Goal: Information Seeking & Learning: Learn about a topic

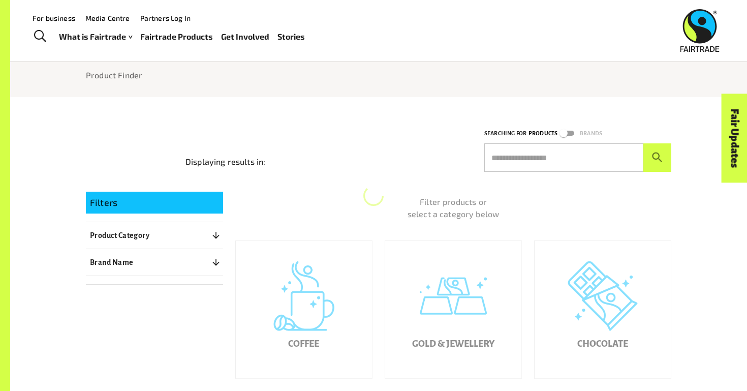
scroll to position [304, 0]
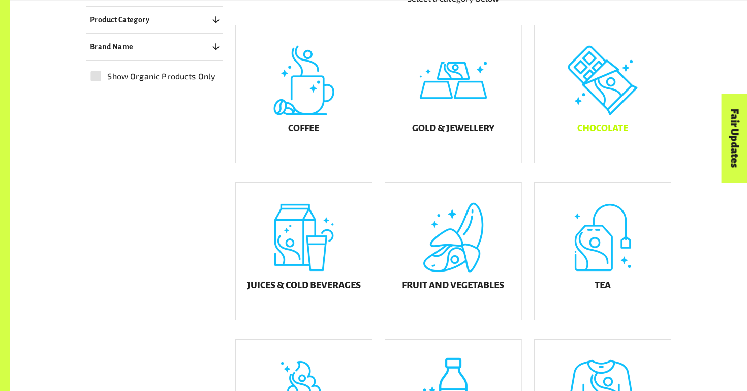
click at [587, 119] on div "Chocolate" at bounding box center [603, 93] width 136 height 137
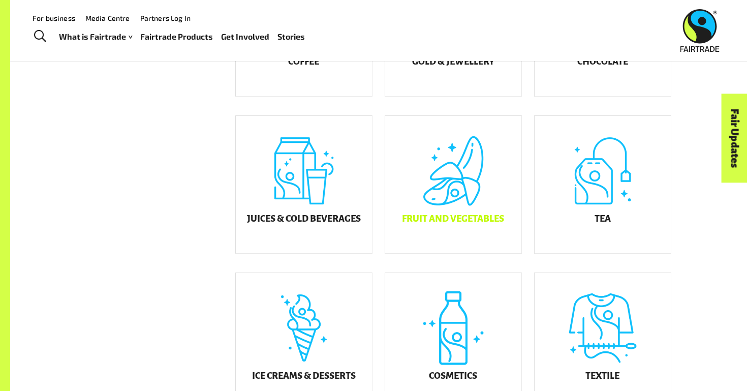
click at [460, 194] on div "Fruit and Vegetables" at bounding box center [453, 184] width 136 height 137
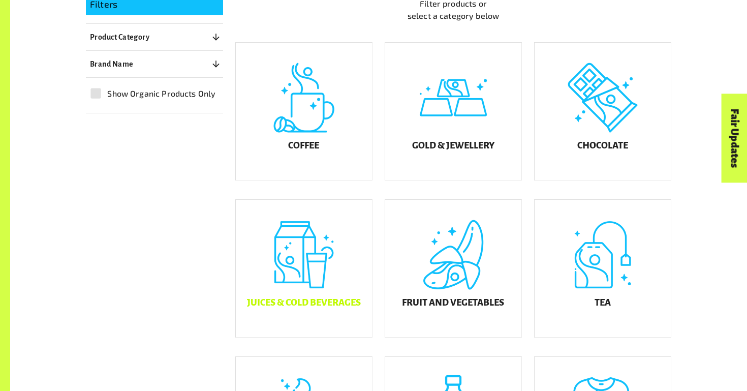
click at [300, 257] on div "Juices & Cold Beverages" at bounding box center [304, 268] width 136 height 137
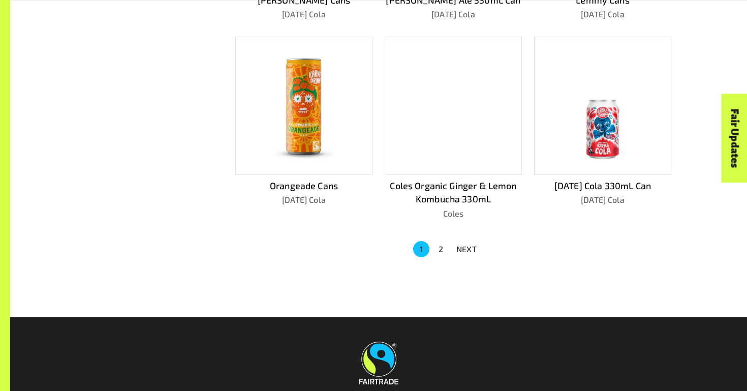
scroll to position [669, 0]
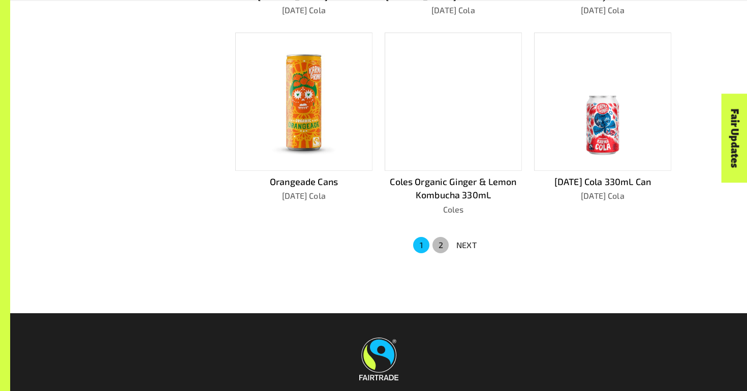
click at [440, 237] on button "2" at bounding box center [441, 245] width 16 height 16
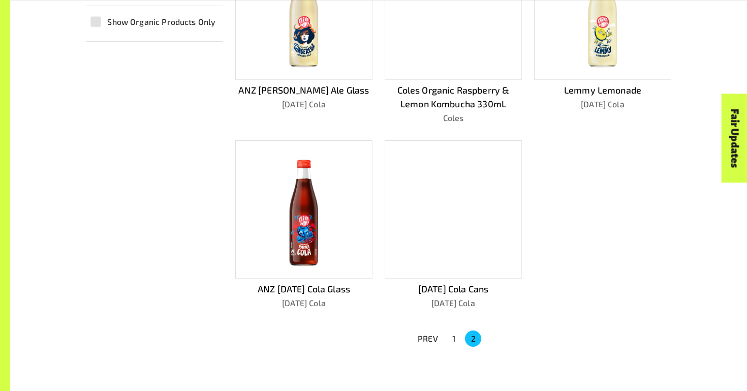
scroll to position [406, 0]
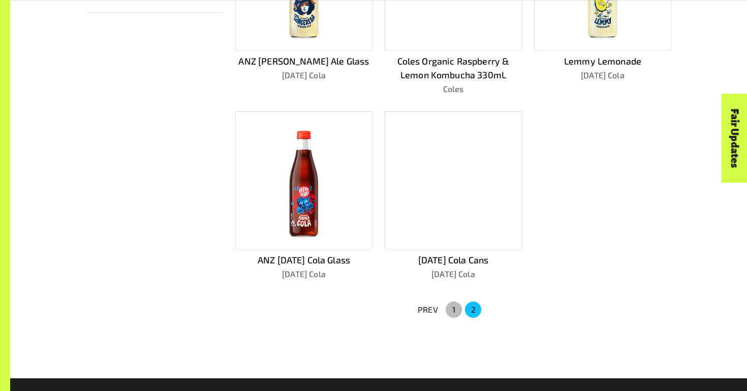
click at [453, 310] on button "1" at bounding box center [454, 309] width 16 height 16
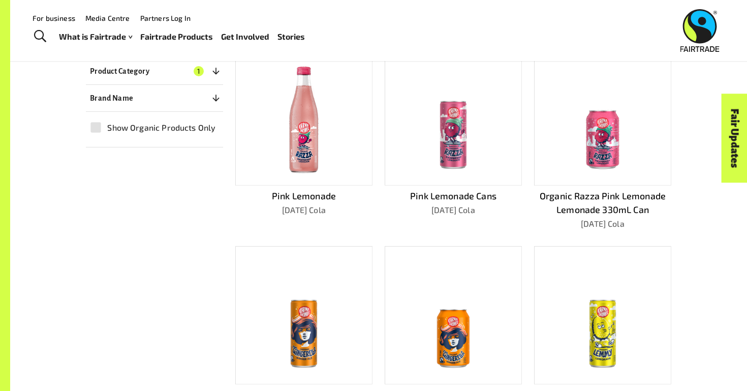
scroll to position [255, 0]
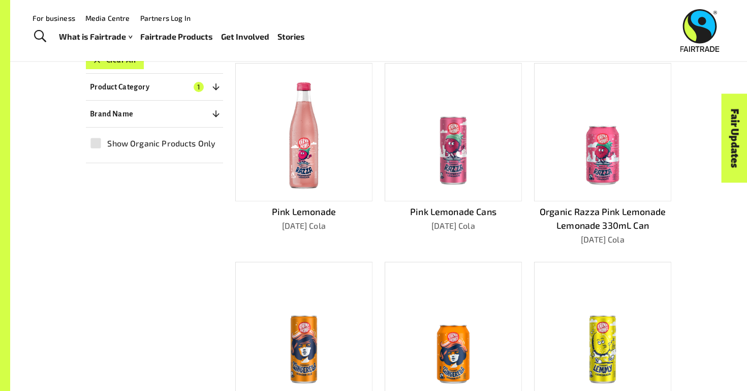
click at [305, 136] on img at bounding box center [303, 133] width 63 height 124
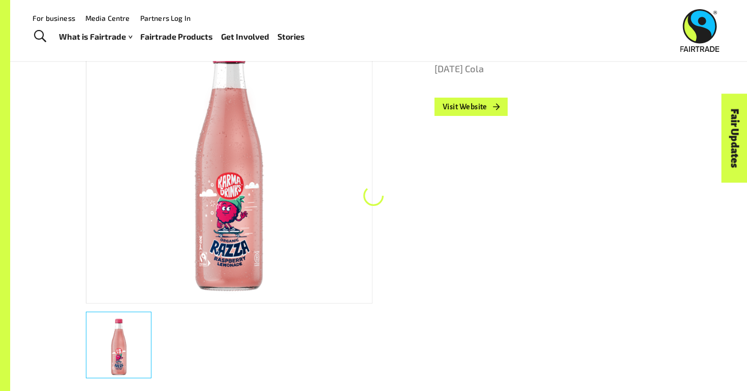
scroll to position [181, 0]
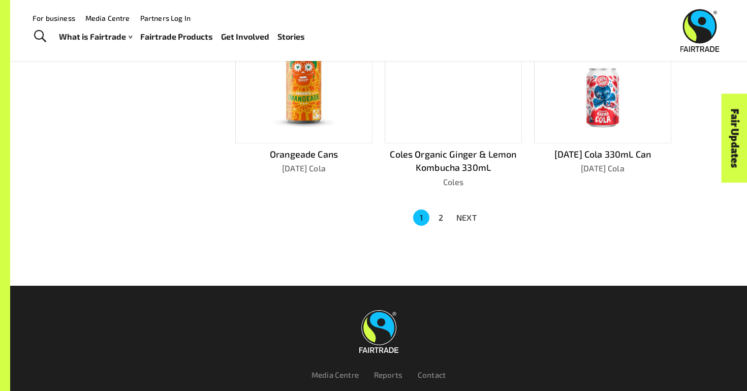
scroll to position [696, 0]
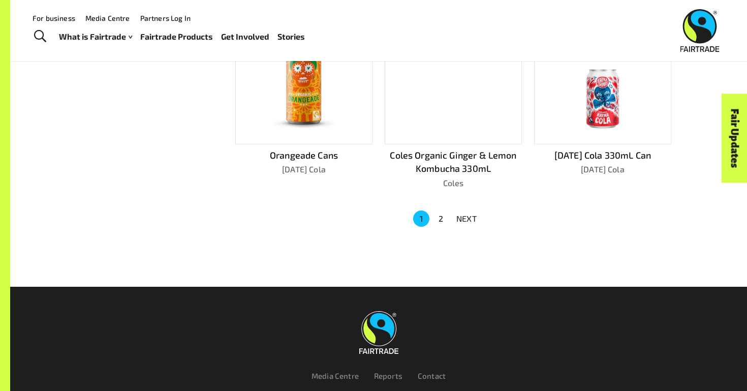
click at [430, 60] on div "Menu For business Media Centre Partners Log In What is Fairtrade How Fairtrade …" at bounding box center [373, 30] width 747 height 61
click at [426, 82] on div at bounding box center [453, 75] width 137 height 138
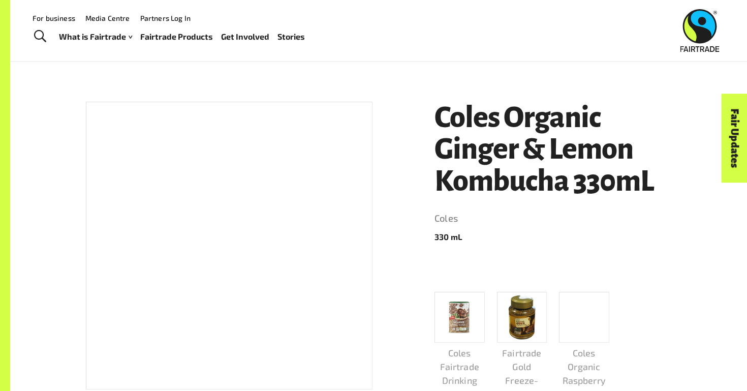
scroll to position [103, 0]
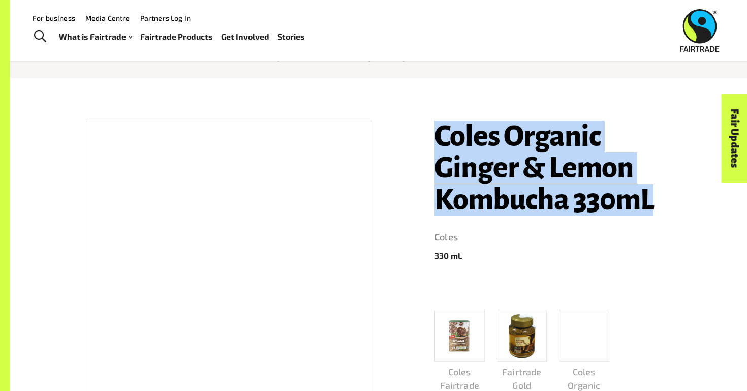
drag, startPoint x: 433, startPoint y: 132, endPoint x: 664, endPoint y: 200, distance: 241.1
click at [664, 200] on div "Coles Organic Ginger & Lemon Kombucha 330mL Coles 330 [PERSON_NAME] Fairtrade D…" at bounding box center [546, 319] width 249 height 422
copy h1 "Coles Organic Ginger & Lemon Kombucha 330mL"
